Goal: Task Accomplishment & Management: Manage account settings

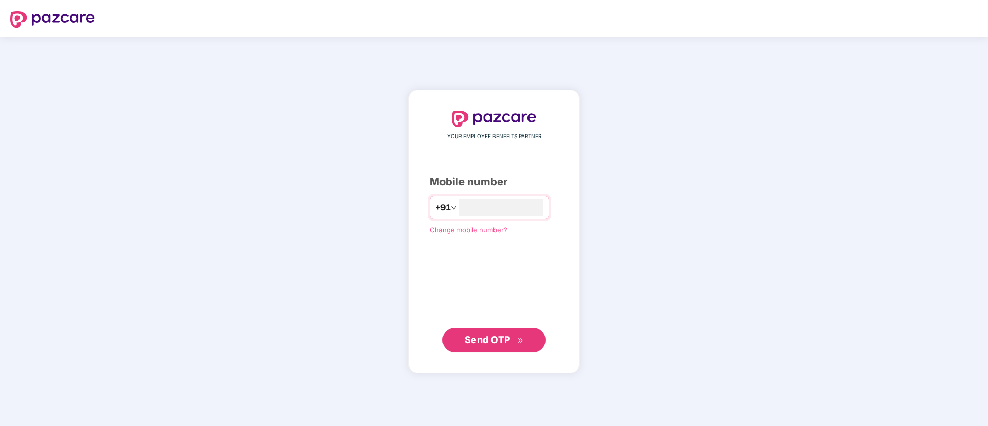
type input "**********"
click at [513, 338] on span "Send OTP" at bounding box center [494, 339] width 59 height 14
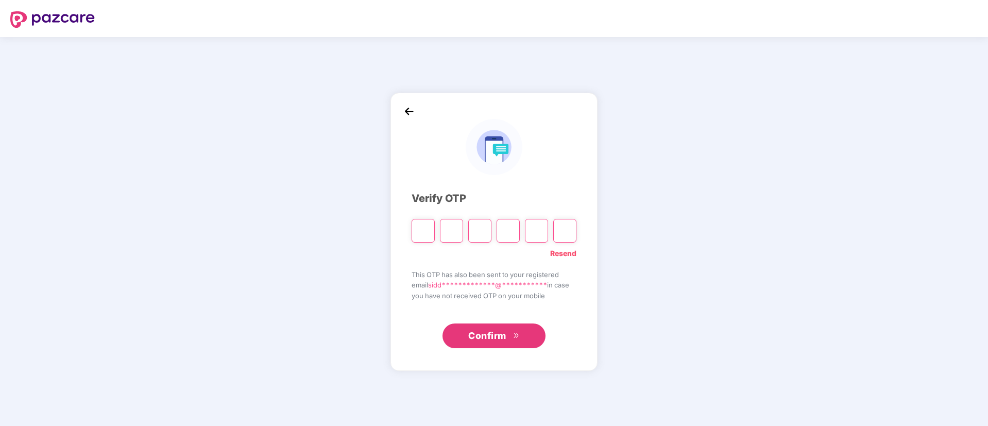
type input "*"
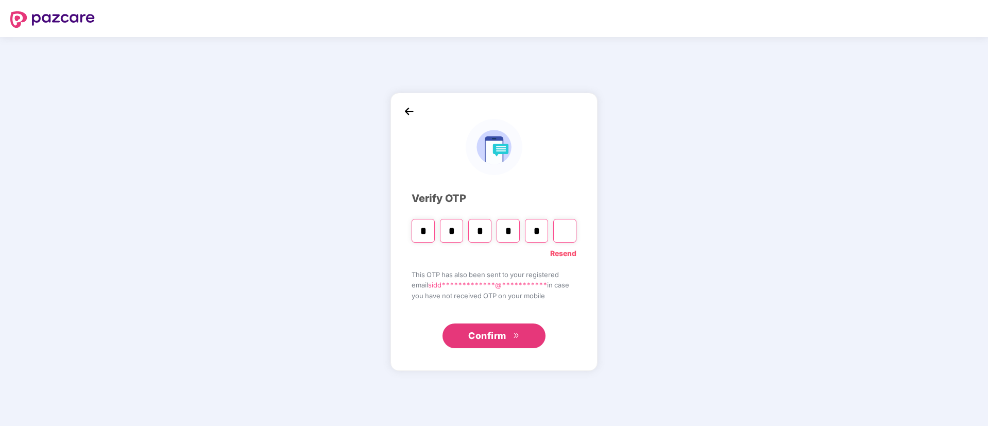
type input "*"
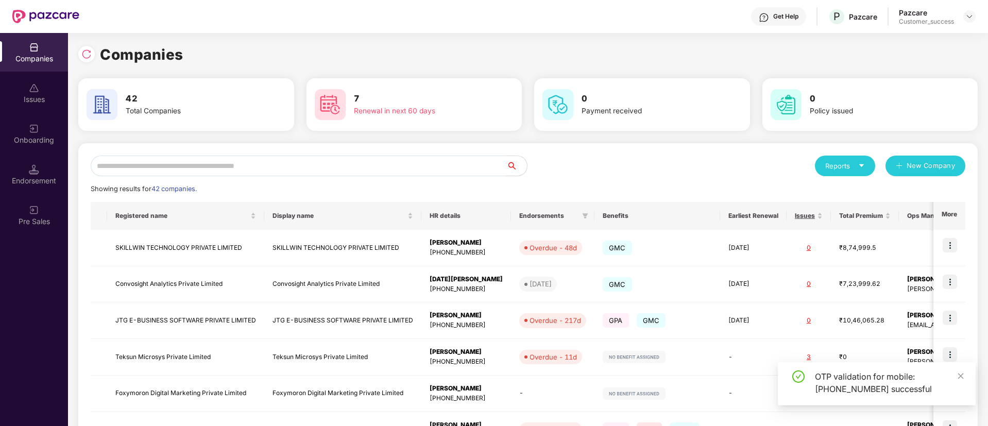
click at [294, 167] on input "text" at bounding box center [299, 166] width 416 height 21
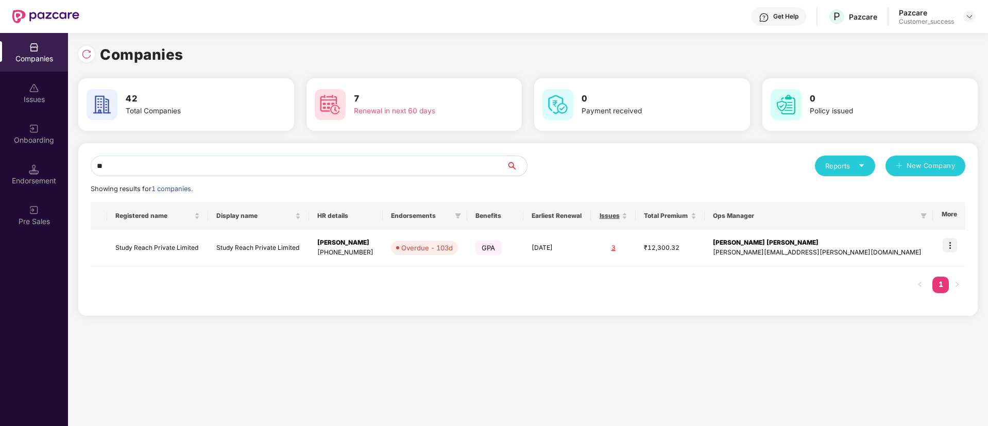
type input "*"
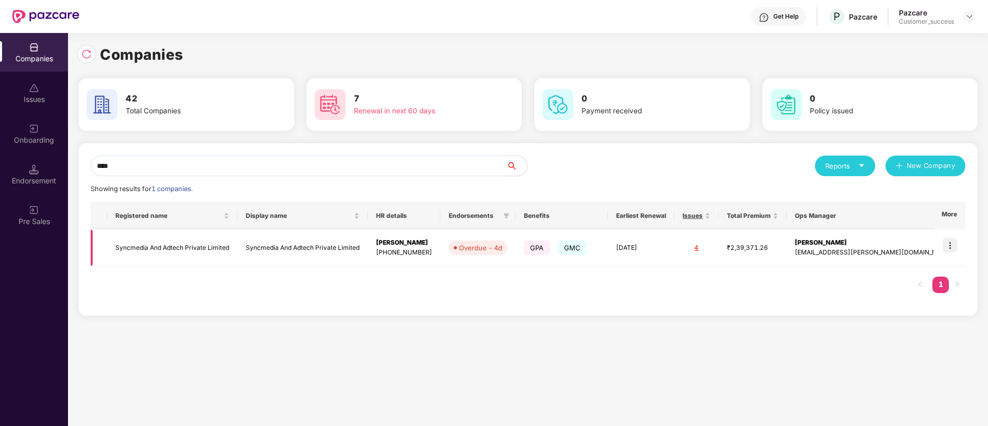
type input "****"
click at [949, 246] on img at bounding box center [949, 245] width 14 height 14
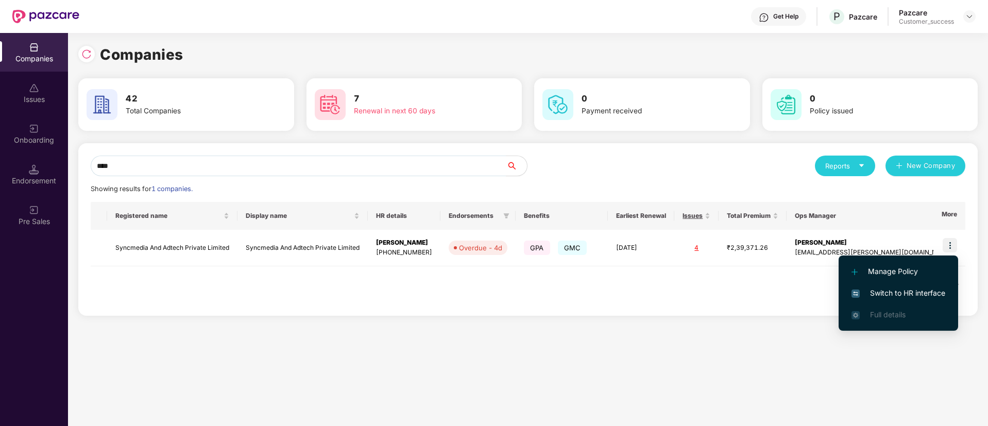
click at [914, 292] on span "Switch to HR interface" at bounding box center [898, 292] width 94 height 11
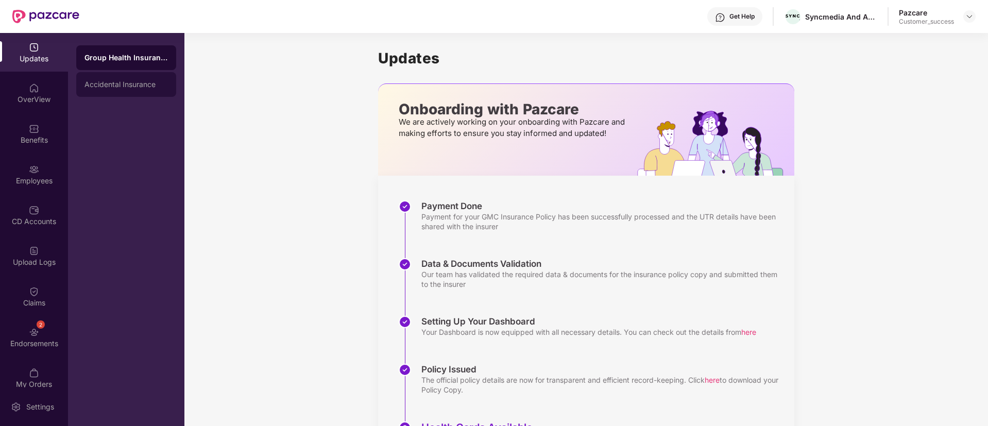
click at [137, 90] on div "Accidental Insurance" at bounding box center [126, 84] width 100 height 25
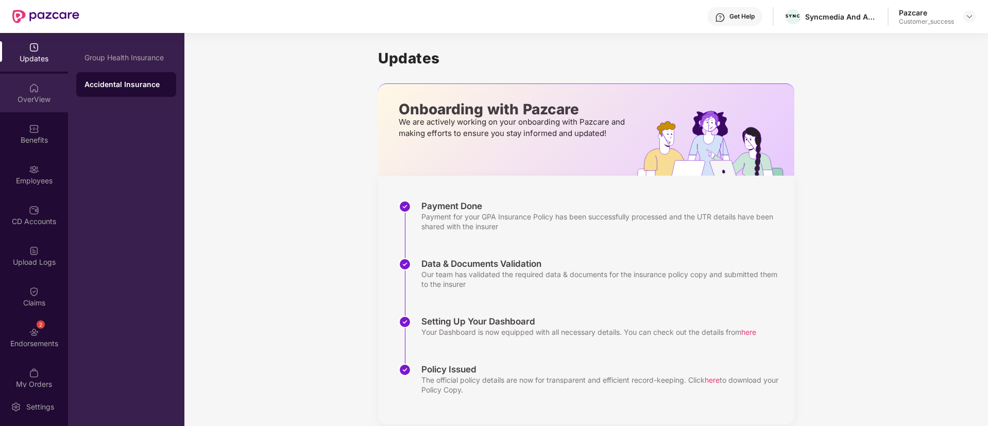
click at [31, 99] on div "OverView" at bounding box center [34, 99] width 68 height 10
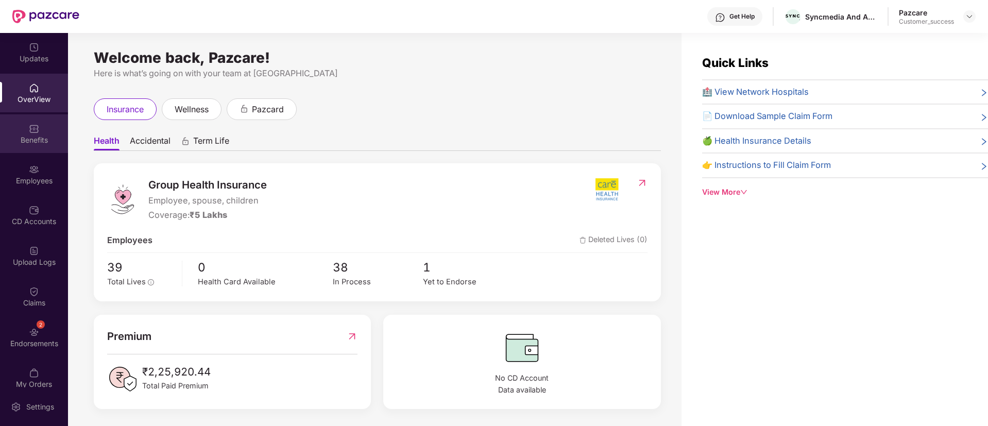
click at [40, 128] on div "Benefits" at bounding box center [34, 133] width 68 height 39
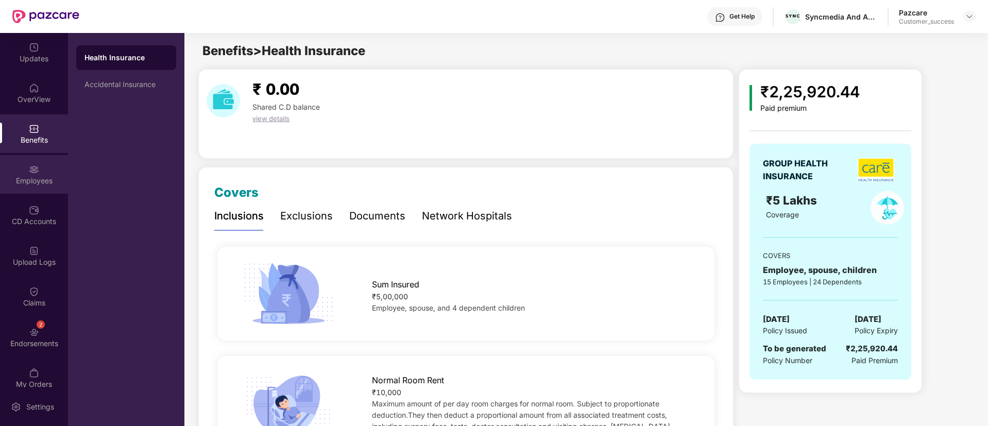
click at [32, 173] on img at bounding box center [34, 169] width 10 height 10
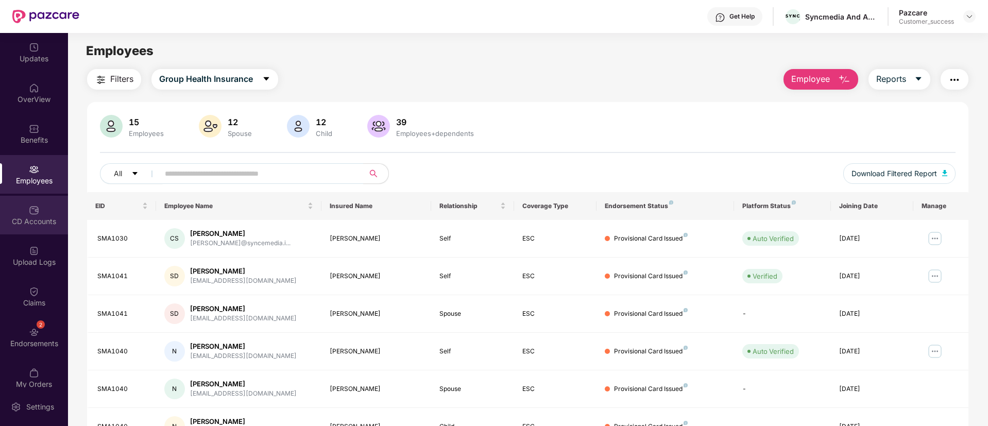
click at [29, 212] on img at bounding box center [34, 210] width 10 height 10
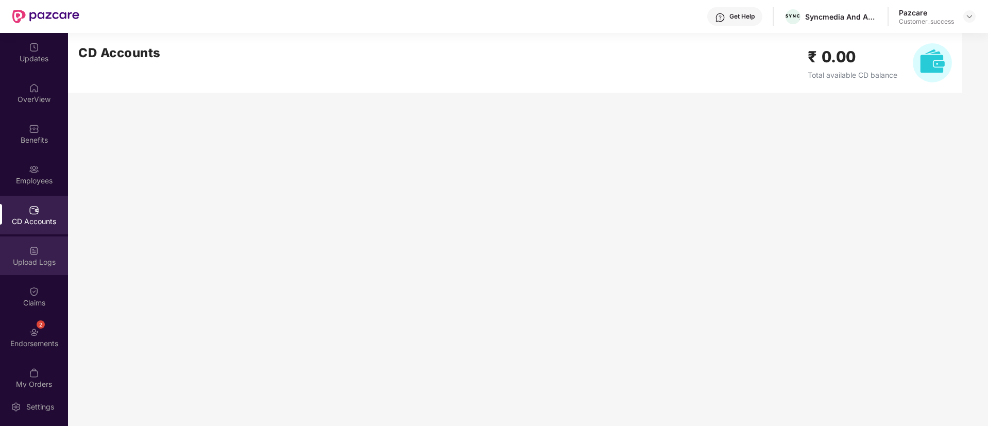
click at [26, 243] on div "Upload Logs" at bounding box center [34, 255] width 68 height 39
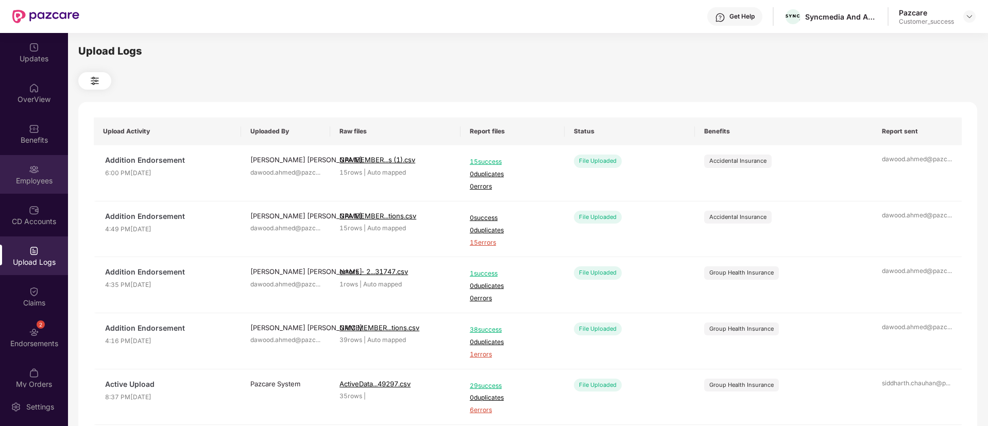
click at [44, 173] on div "Employees" at bounding box center [34, 174] width 68 height 39
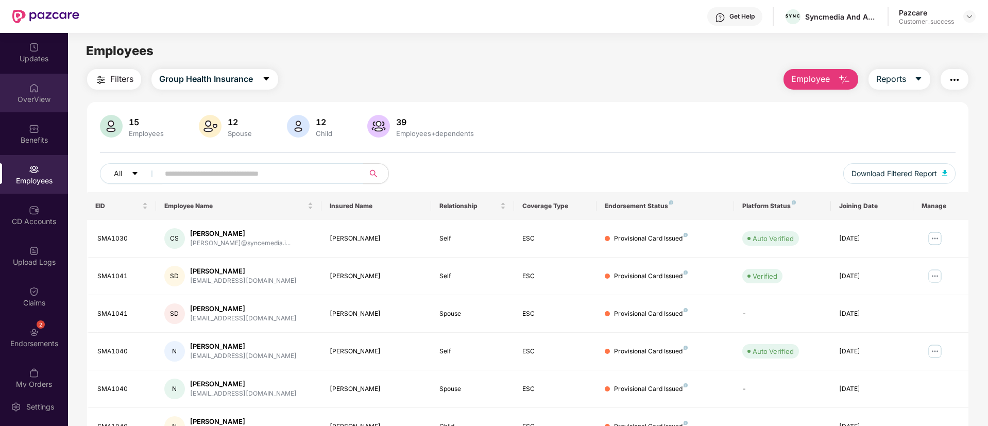
click at [33, 98] on div "OverView" at bounding box center [34, 99] width 68 height 10
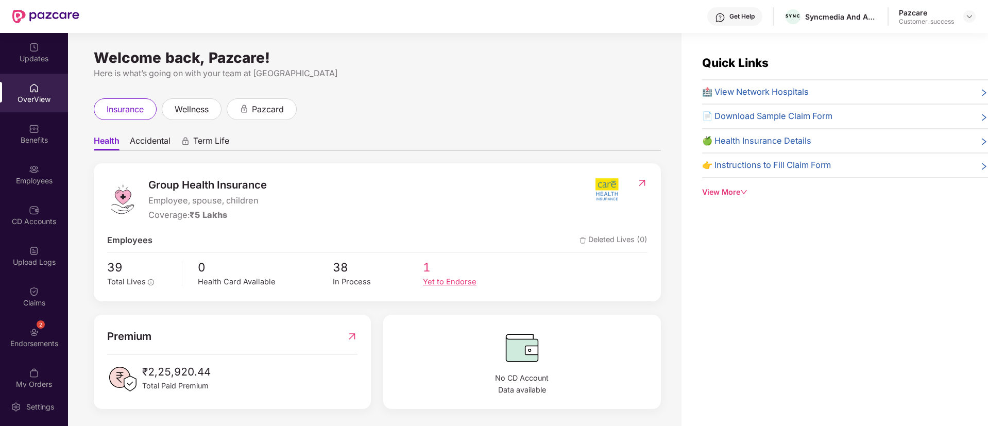
click at [434, 276] on div "Yet to Endorse" at bounding box center [468, 282] width 90 height 12
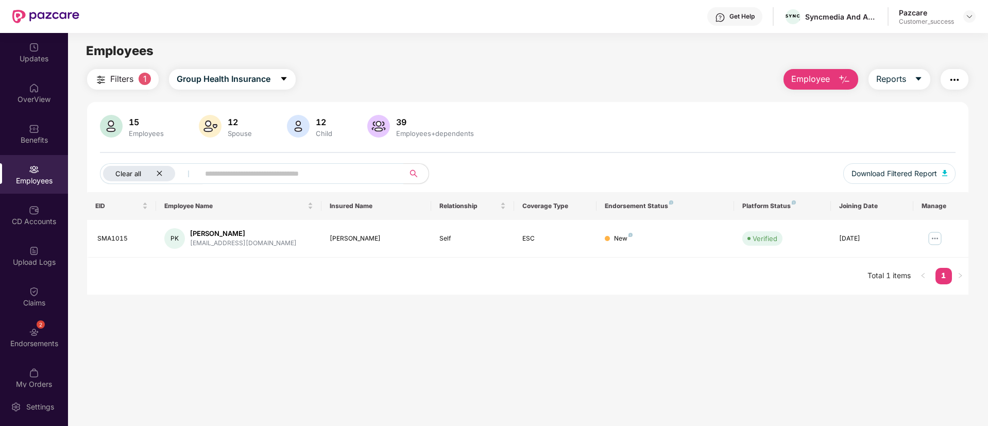
click at [159, 173] on icon "close" at bounding box center [159, 173] width 7 height 7
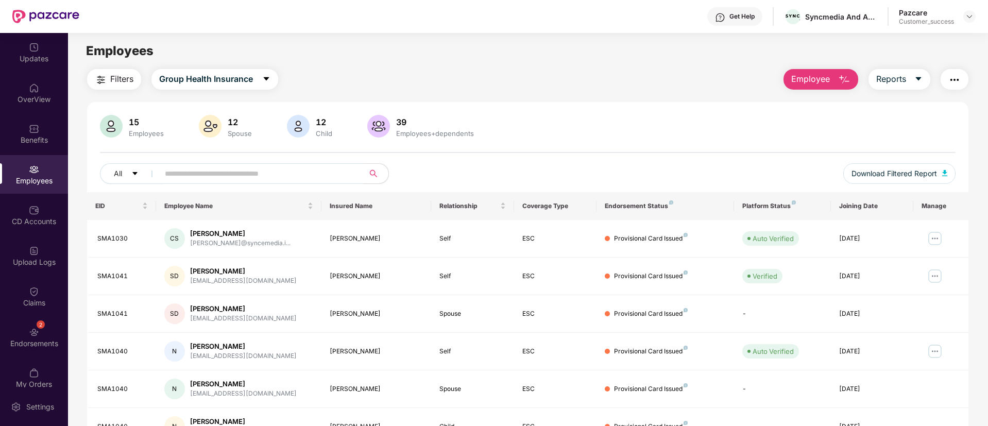
click at [203, 179] on input "text" at bounding box center [257, 173] width 185 height 15
click at [27, 179] on div "Employees" at bounding box center [34, 181] width 68 height 10
click at [928, 172] on span "Download Filtered Report" at bounding box center [893, 173] width 85 height 11
click at [42, 105] on div "OverView" at bounding box center [34, 93] width 68 height 39
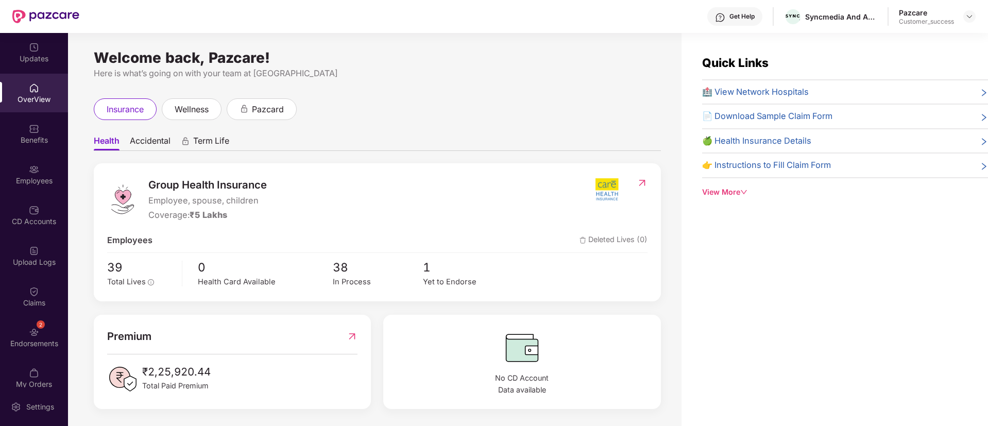
click at [42, 142] on div "Benefits" at bounding box center [34, 140] width 68 height 10
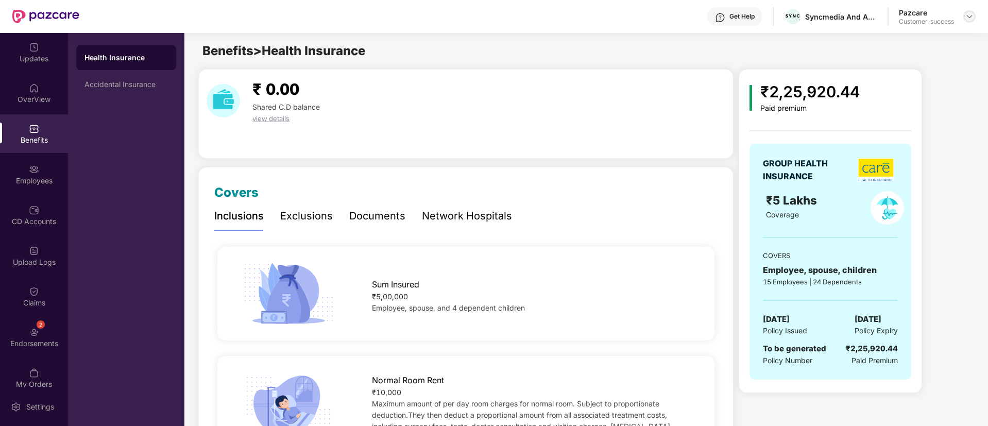
click at [967, 15] on img at bounding box center [969, 16] width 8 height 8
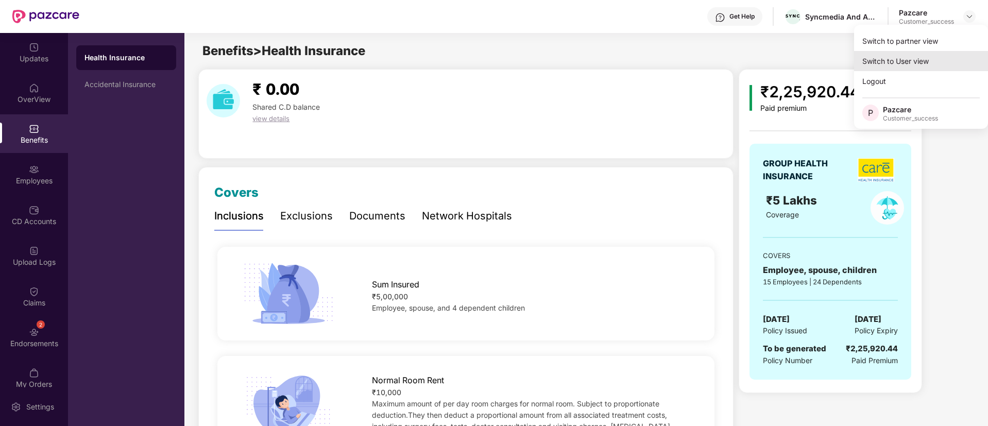
click at [893, 51] on div "Switch to User view" at bounding box center [921, 61] width 134 height 20
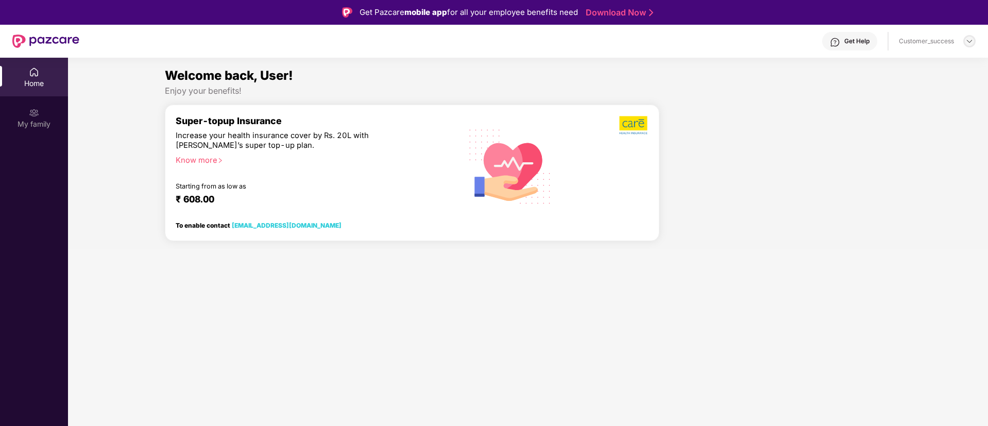
click at [966, 40] on img at bounding box center [969, 41] width 8 height 8
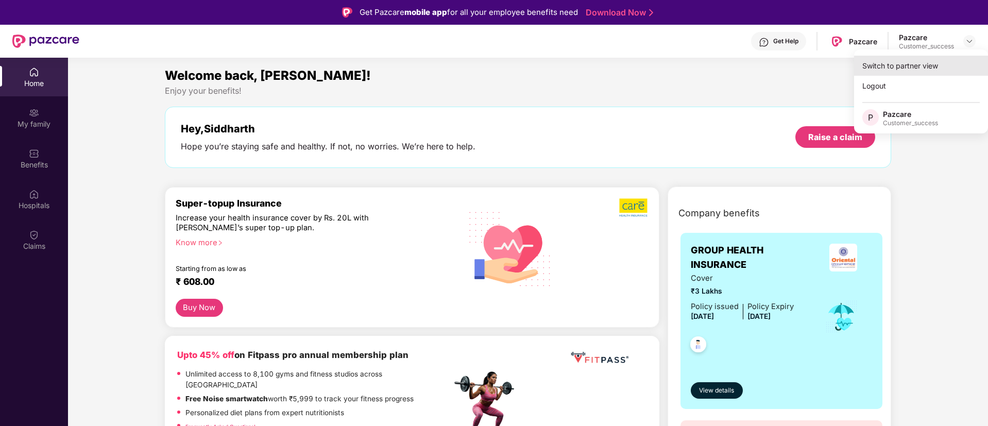
click at [927, 58] on div "Switch to partner view" at bounding box center [921, 66] width 134 height 20
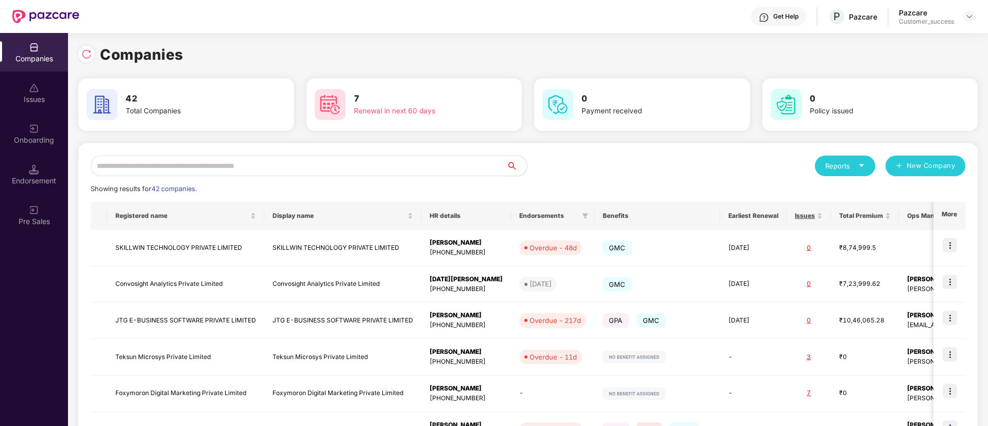
click at [357, 164] on input "text" at bounding box center [299, 166] width 416 height 21
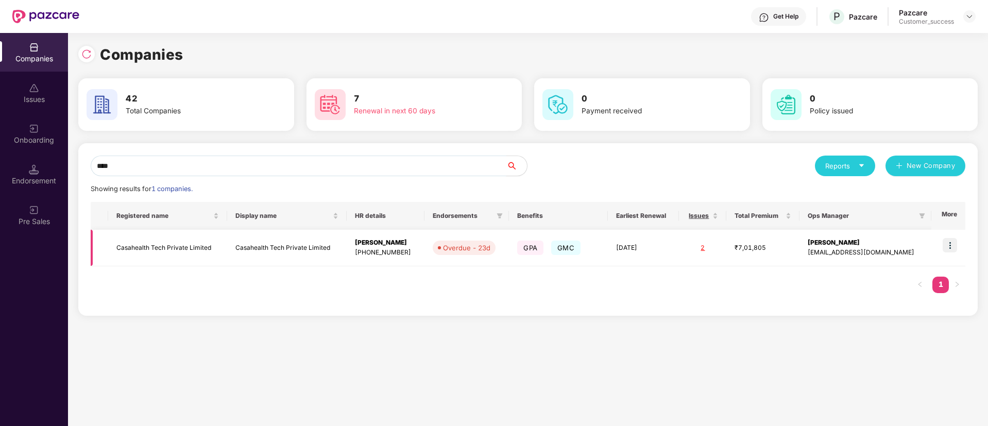
type input "****"
click at [955, 244] on img at bounding box center [949, 245] width 14 height 14
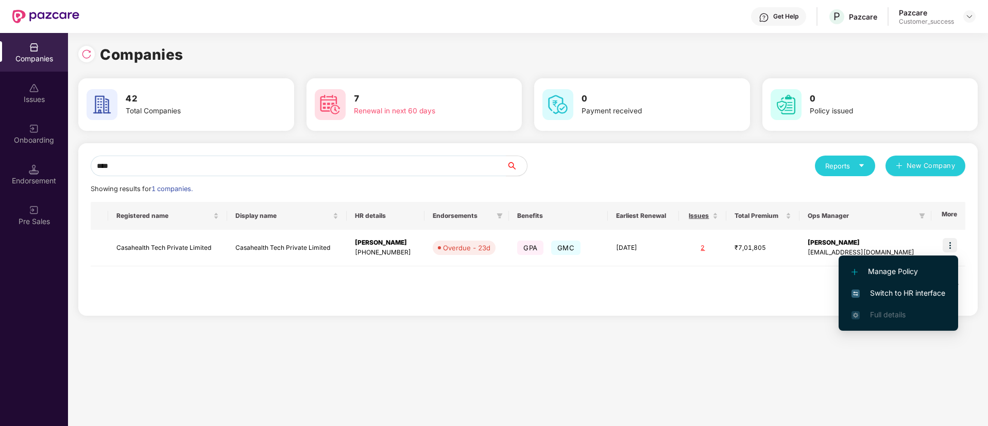
click at [899, 290] on span "Switch to HR interface" at bounding box center [898, 292] width 94 height 11
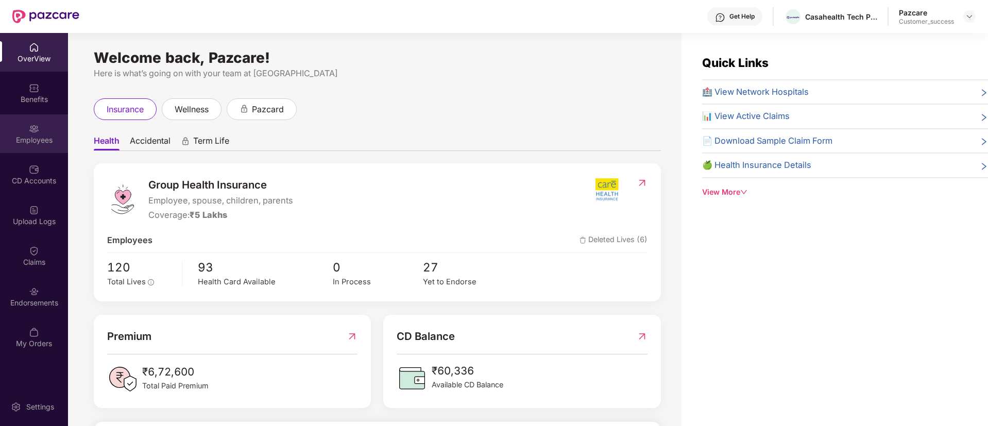
click at [27, 135] on div "Employees" at bounding box center [34, 140] width 68 height 10
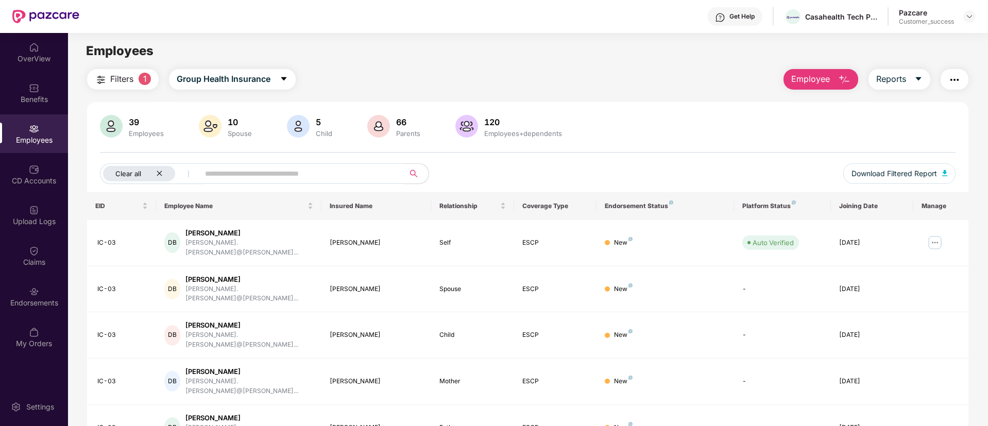
click at [159, 175] on icon "close" at bounding box center [159, 173] width 7 height 7
click at [224, 169] on input "text" at bounding box center [257, 173] width 185 height 15
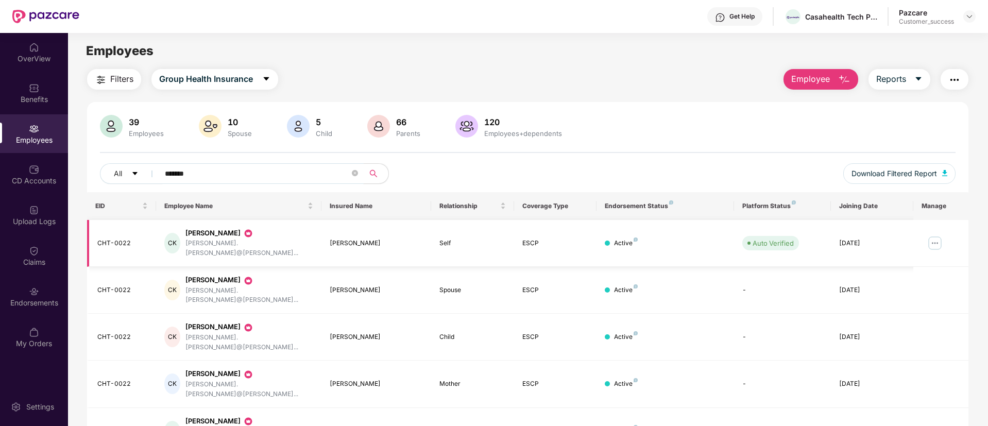
type input "*******"
click at [932, 236] on img at bounding box center [934, 243] width 16 height 16
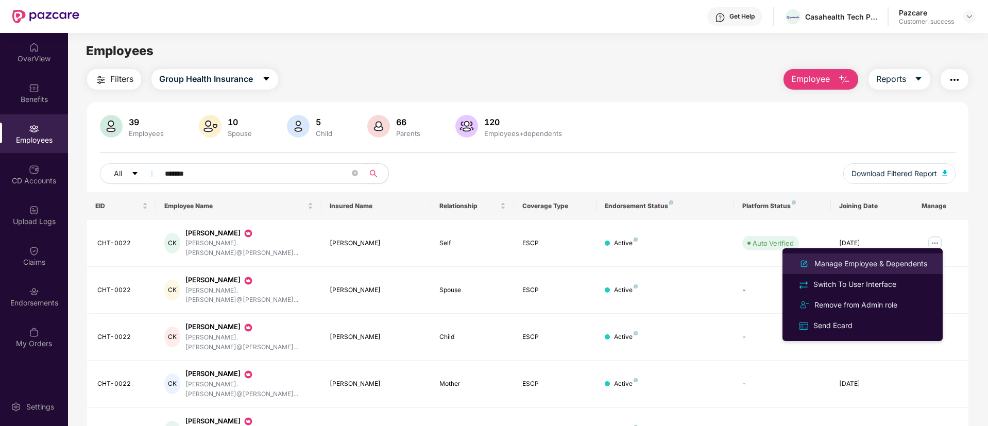
click at [893, 271] on li "Manage Employee & Dependents" at bounding box center [862, 263] width 160 height 21
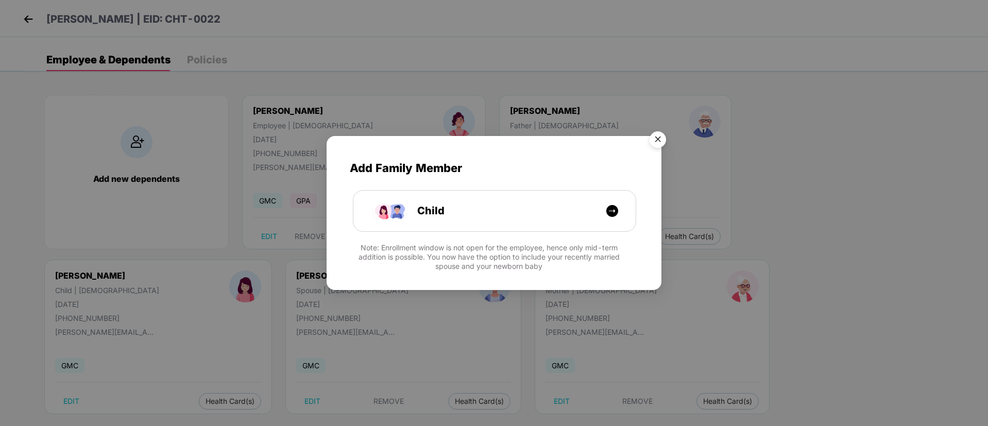
click at [660, 141] on img "Close" at bounding box center [657, 141] width 29 height 29
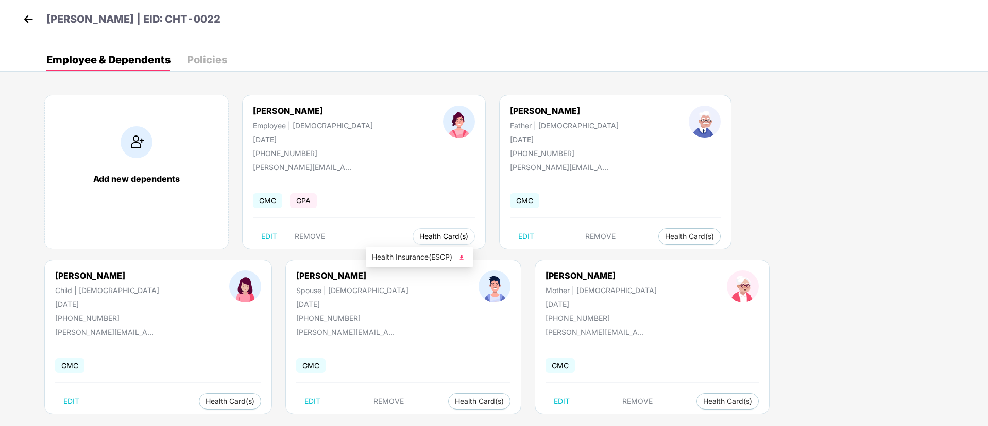
click at [419, 236] on span "Health Card(s)" at bounding box center [443, 236] width 49 height 5
click at [405, 260] on span "Health Insurance(ESCP)" at bounding box center [419, 256] width 95 height 11
